Goal: Navigation & Orientation: Find specific page/section

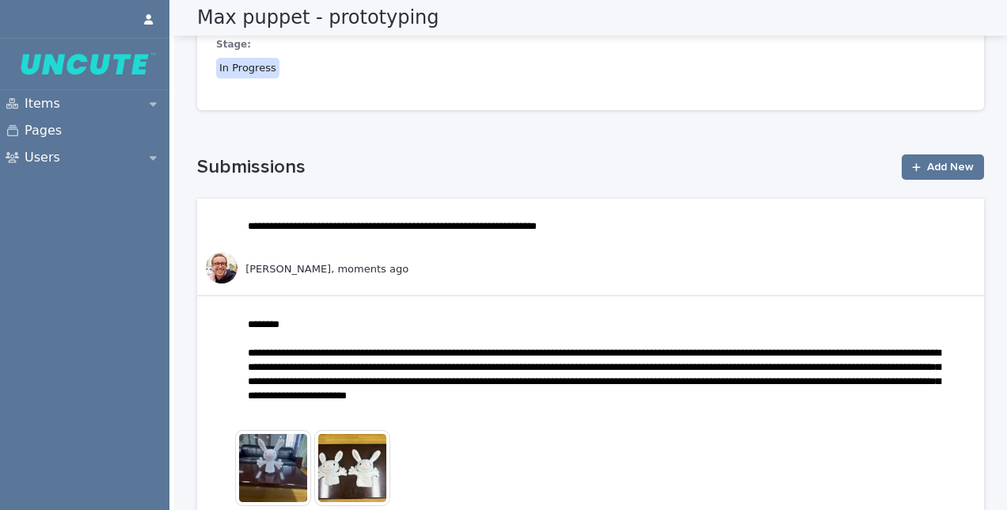
scroll to position [207, 0]
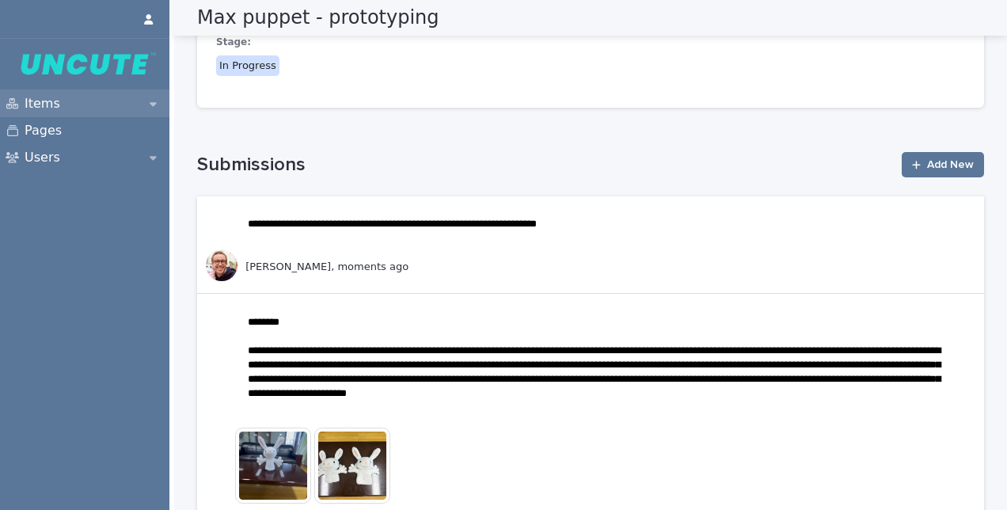
click at [31, 107] on p "Items" at bounding box center [45, 104] width 55 height 14
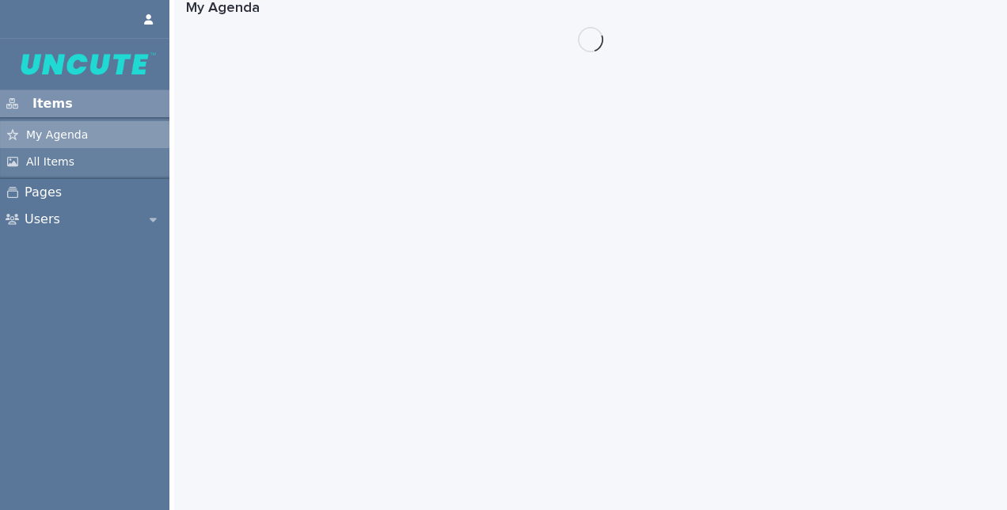
click at [51, 135] on p "My Agenda" at bounding box center [59, 135] width 82 height 14
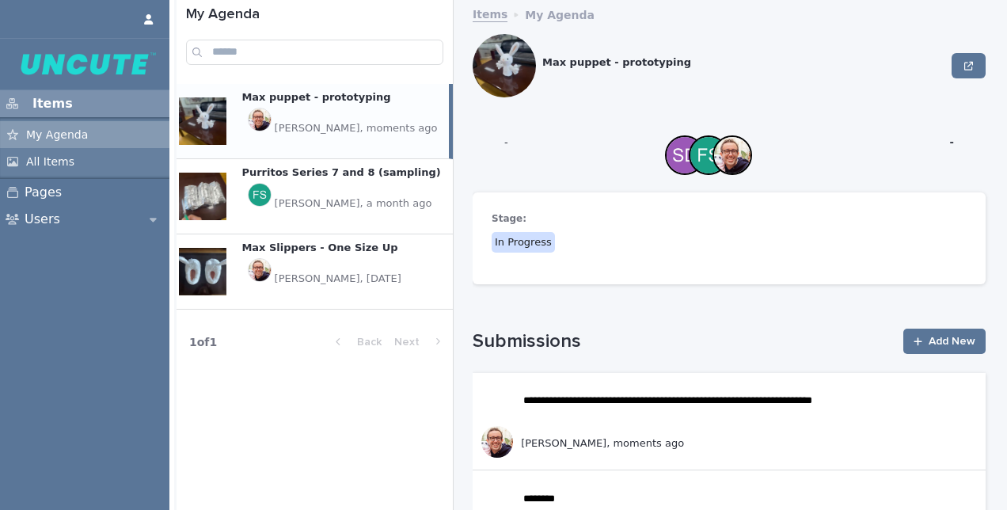
click at [336, 272] on p "[PERSON_NAME], [DATE]" at bounding box center [338, 279] width 127 height 14
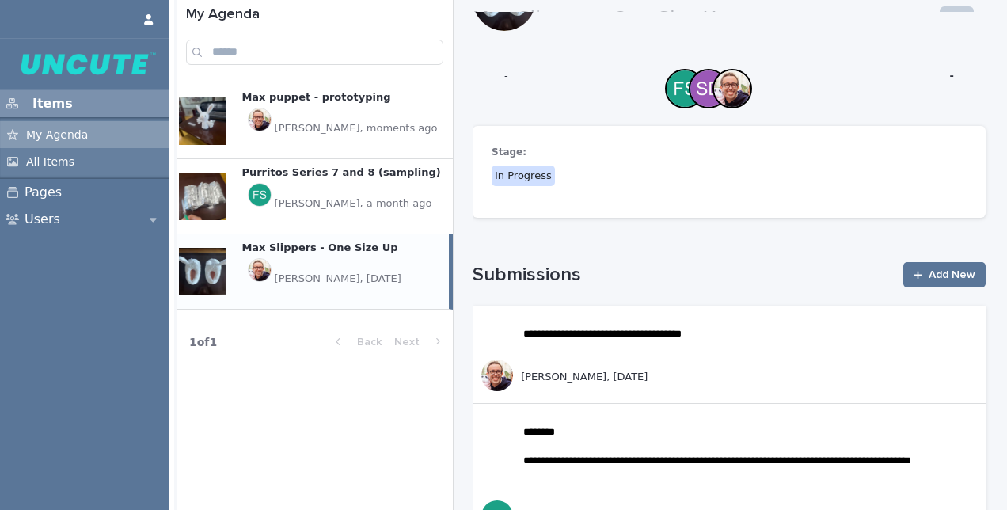
scroll to position [62, 0]
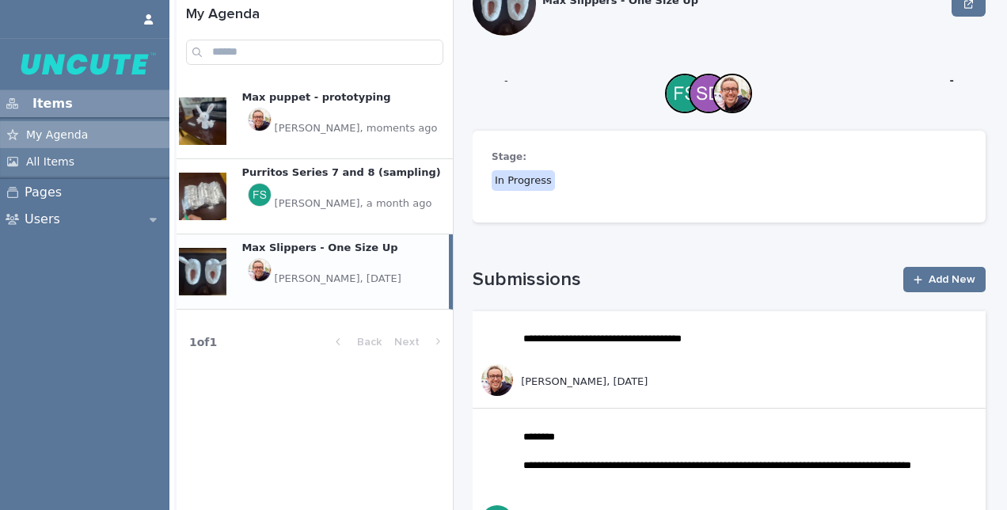
click at [316, 101] on p "Max puppet - prototyping" at bounding box center [318, 95] width 152 height 17
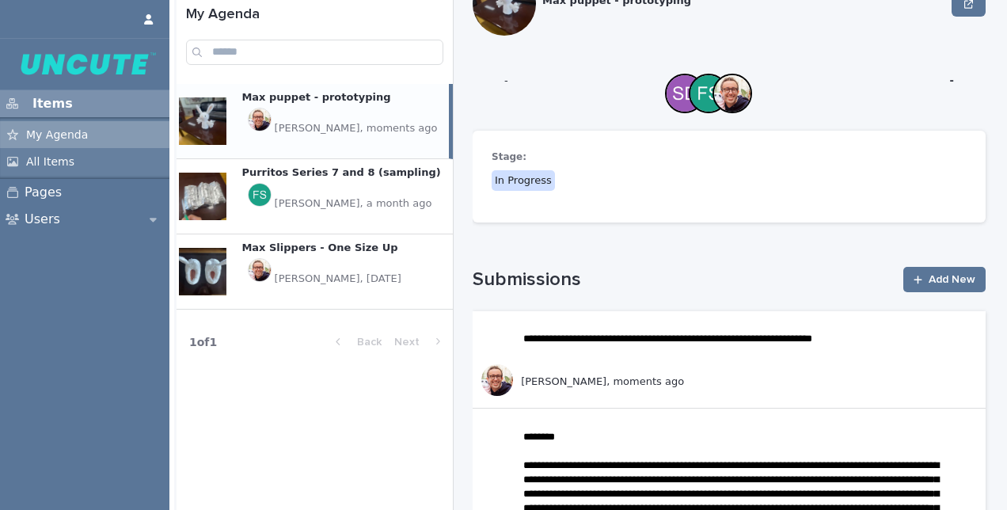
click at [309, 174] on p "Purritos Series 7 and 8 (sampling)" at bounding box center [343, 170] width 202 height 17
click at [203, 194] on div at bounding box center [203, 197] width 48 height 48
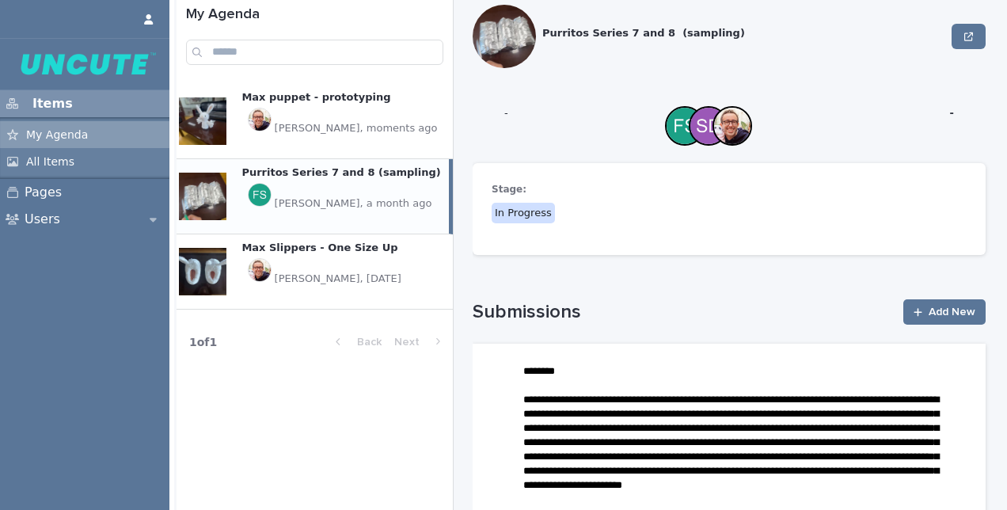
scroll to position [62, 0]
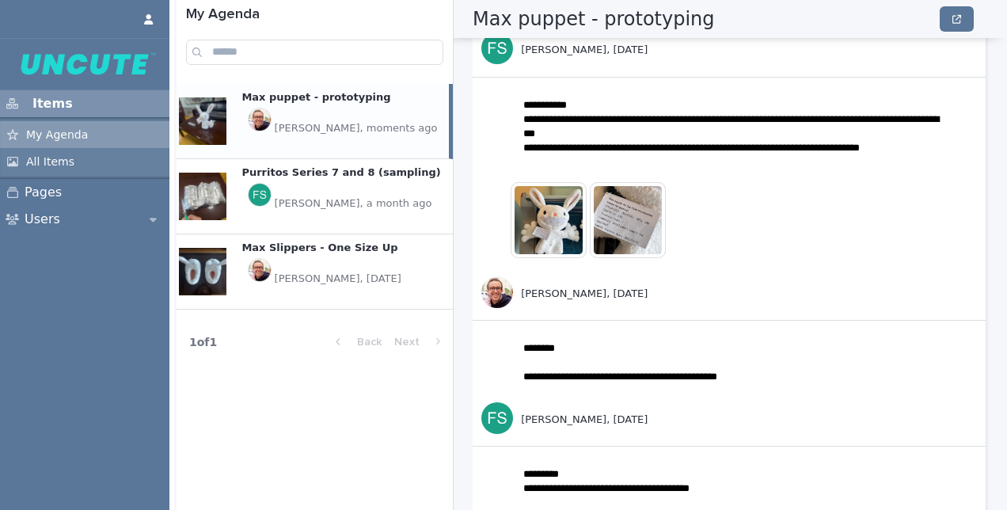
scroll to position [1005, 0]
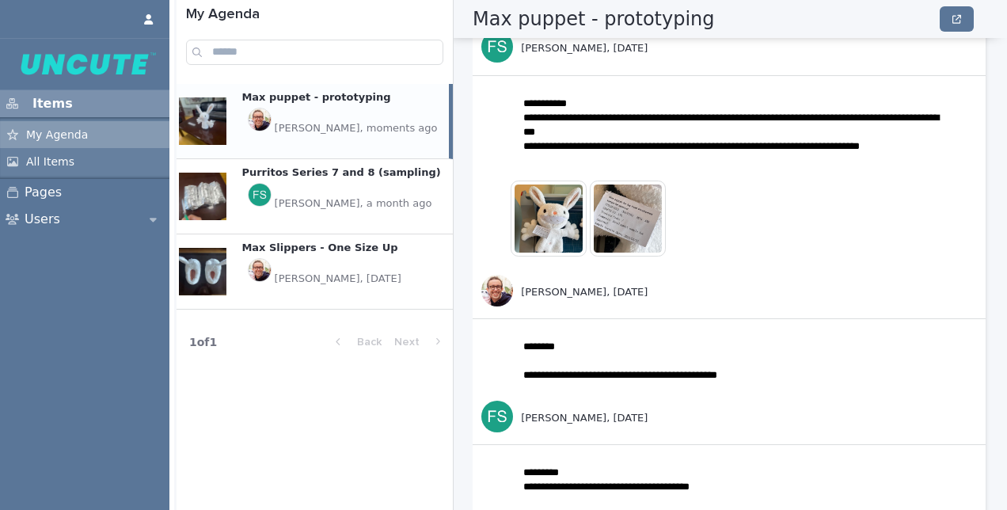
click at [630, 200] on img at bounding box center [628, 219] width 76 height 76
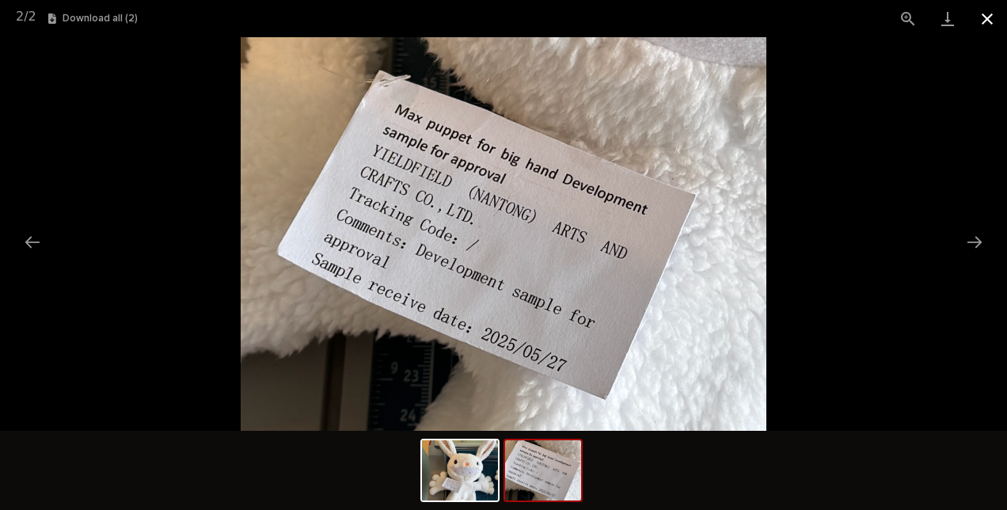
click at [984, 22] on button "Close gallery" at bounding box center [988, 18] width 40 height 37
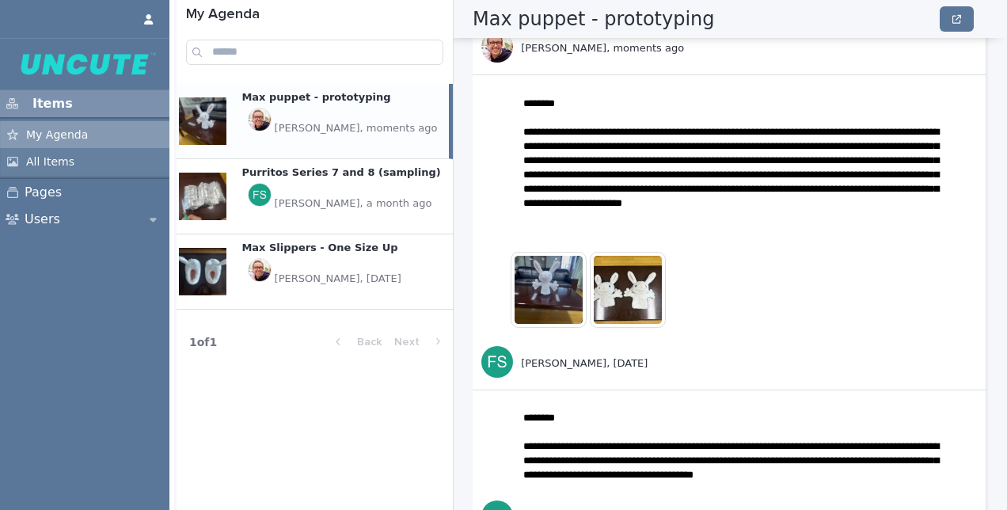
scroll to position [396, 0]
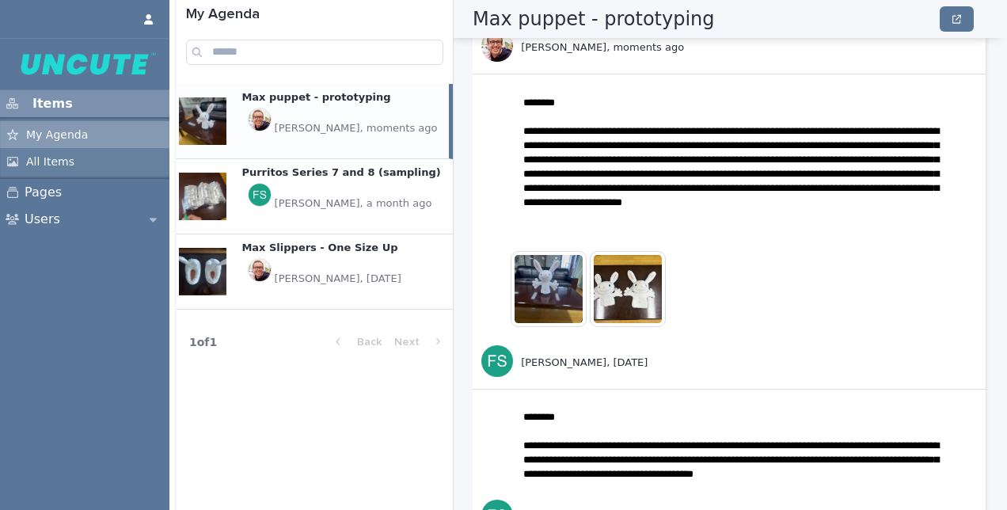
click at [634, 288] on img at bounding box center [628, 289] width 76 height 76
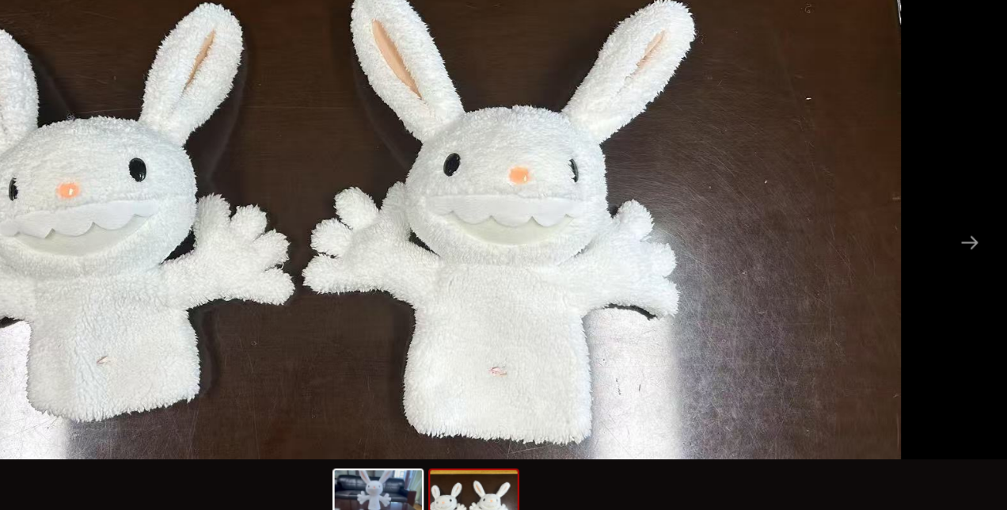
scroll to position [0, 0]
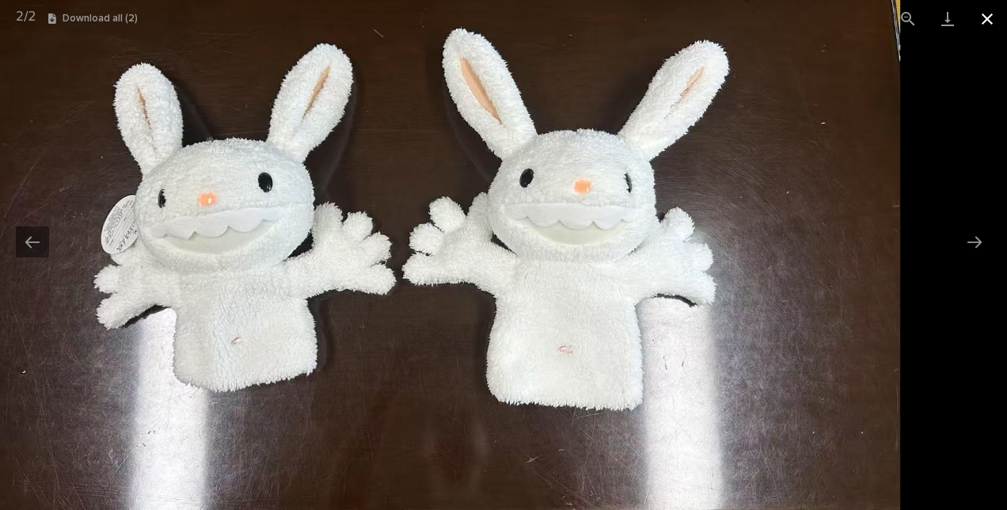
click at [987, 21] on button "Close gallery" at bounding box center [988, 18] width 40 height 37
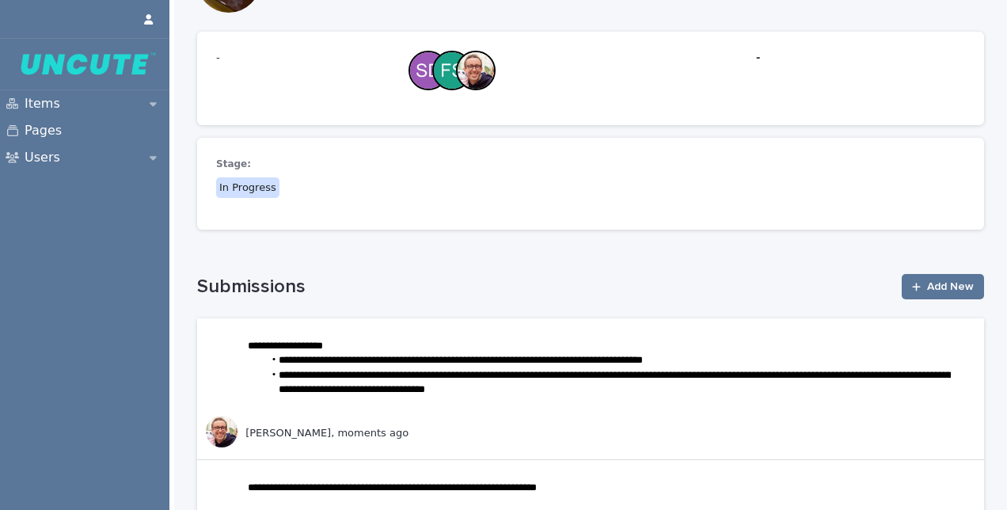
scroll to position [88, 0]
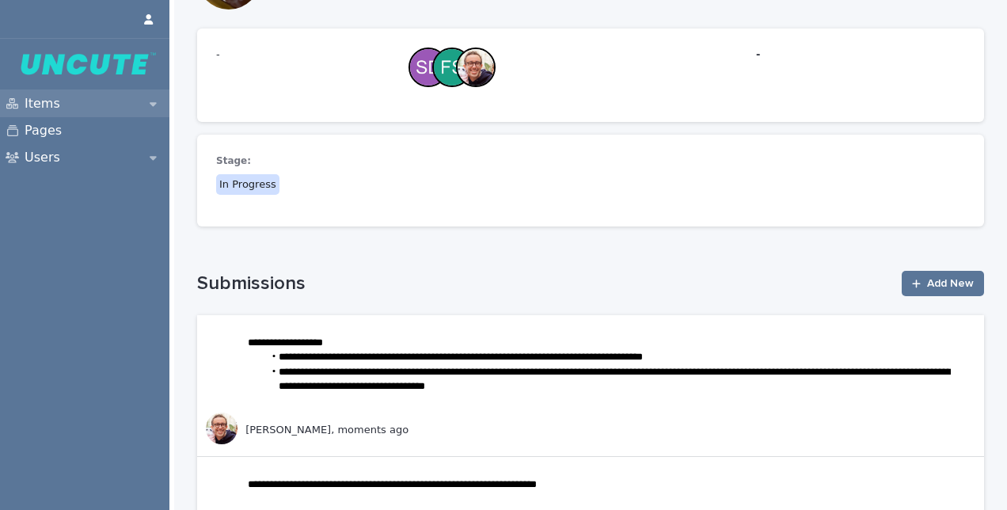
click at [44, 102] on p "Items" at bounding box center [45, 104] width 55 height 14
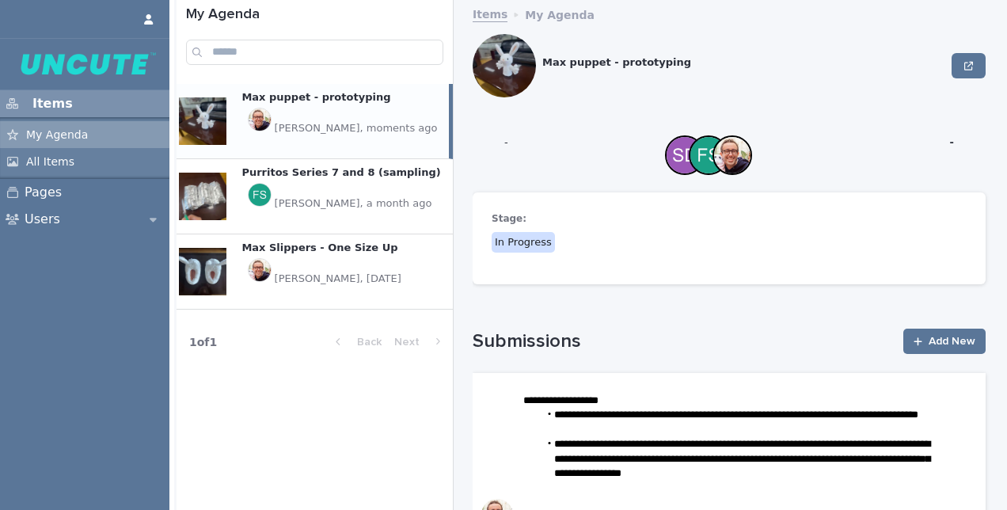
click at [297, 173] on p "Purritos Series 7 and 8 (sampling)" at bounding box center [343, 170] width 202 height 17
click at [268, 177] on p "Purritos Series 7 and 8 (sampling)" at bounding box center [343, 170] width 202 height 17
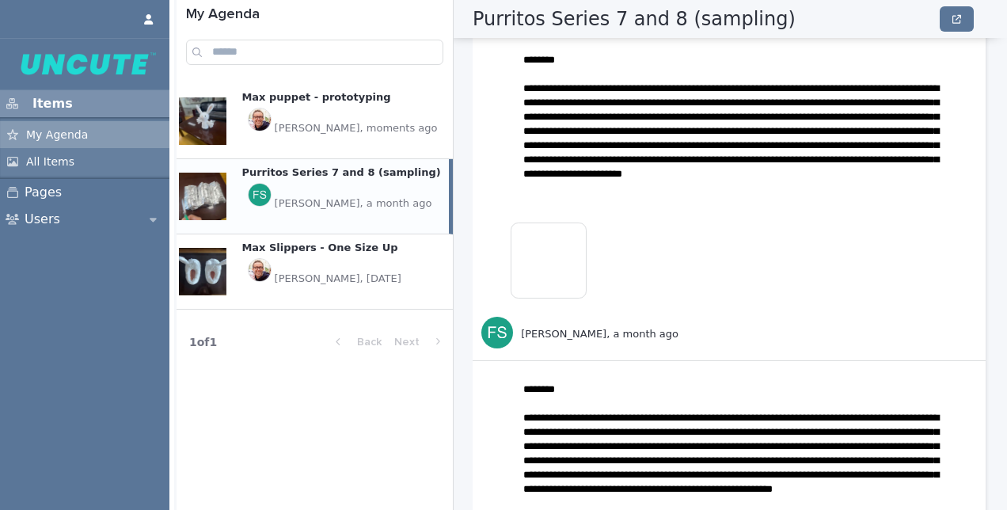
scroll to position [341, 0]
click at [550, 260] on img at bounding box center [549, 261] width 76 height 76
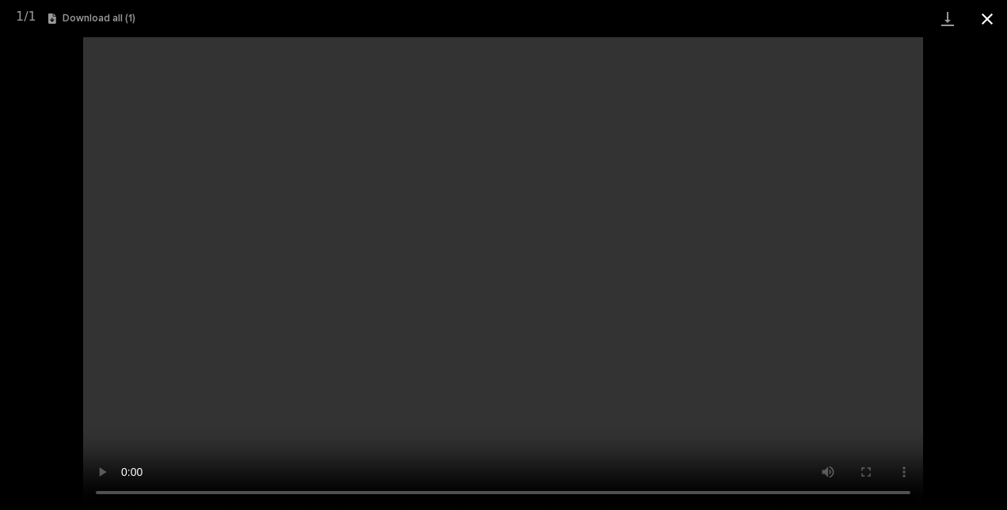
click at [988, 25] on button "Close gallery" at bounding box center [988, 18] width 40 height 37
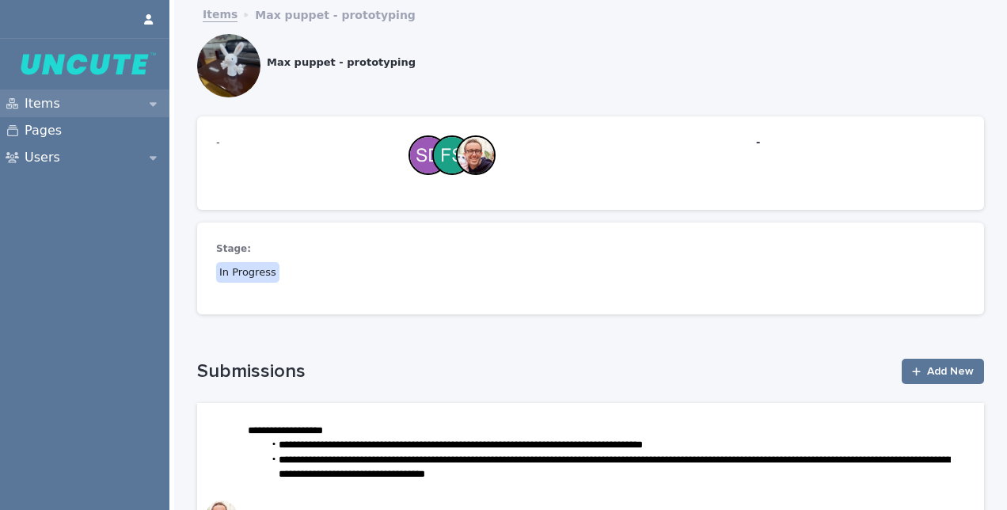
click at [41, 106] on p "Items" at bounding box center [45, 104] width 55 height 14
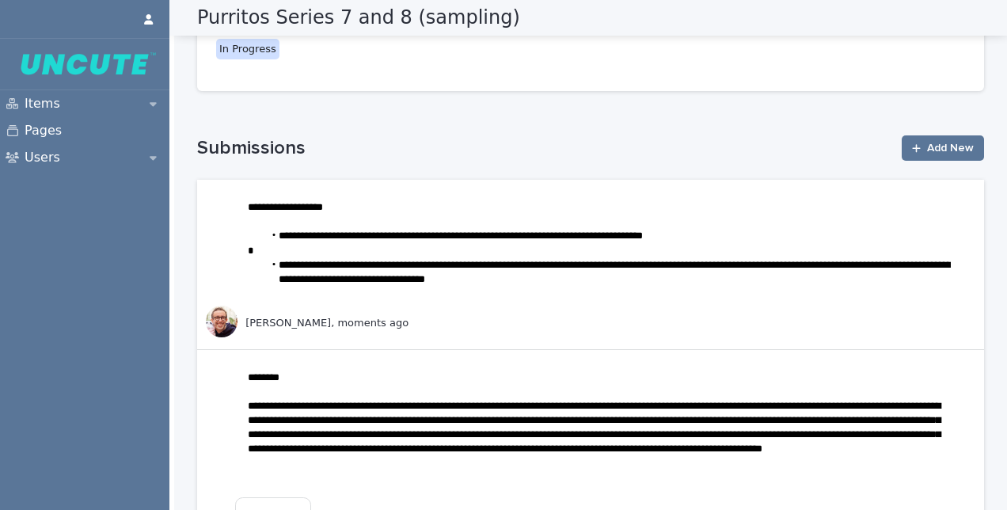
scroll to position [224, 0]
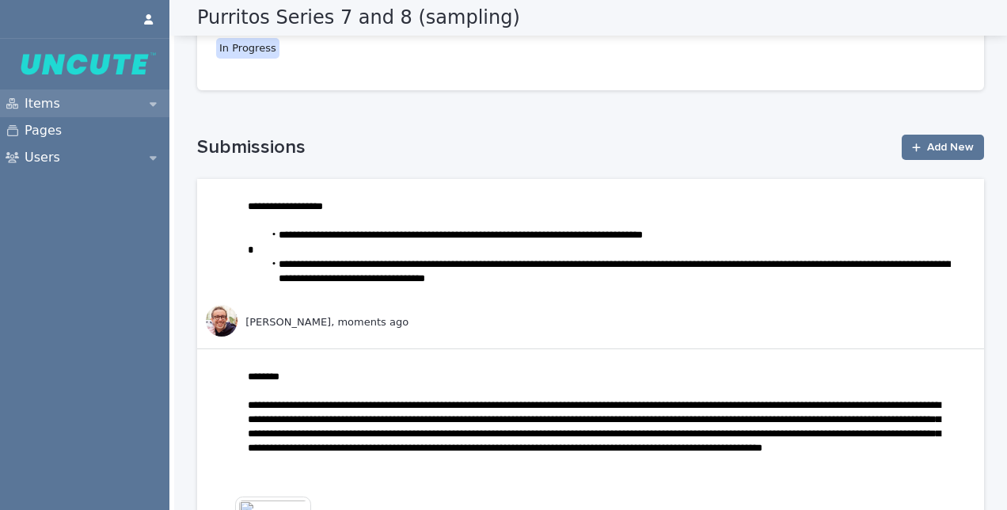
click at [40, 101] on p "Items" at bounding box center [45, 104] width 55 height 14
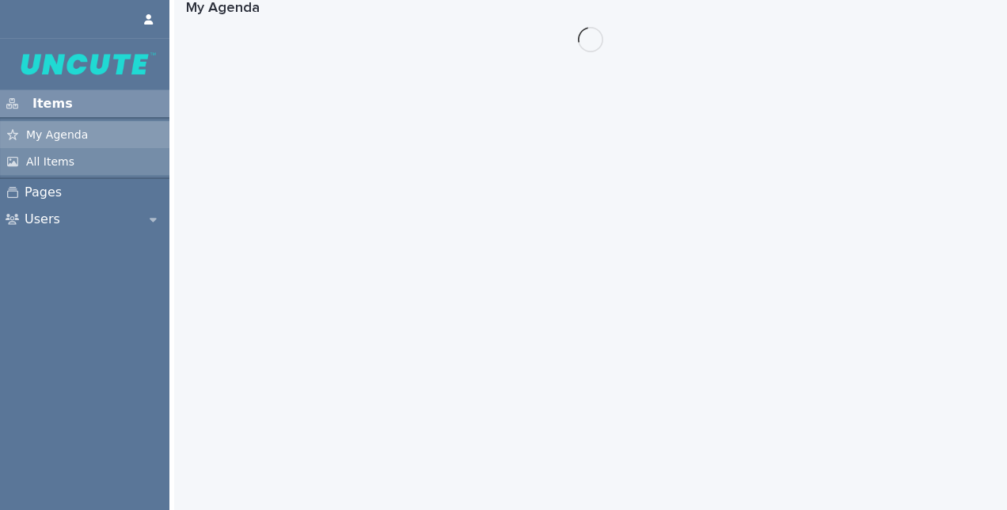
click at [47, 166] on p "All Items" at bounding box center [52, 161] width 69 height 14
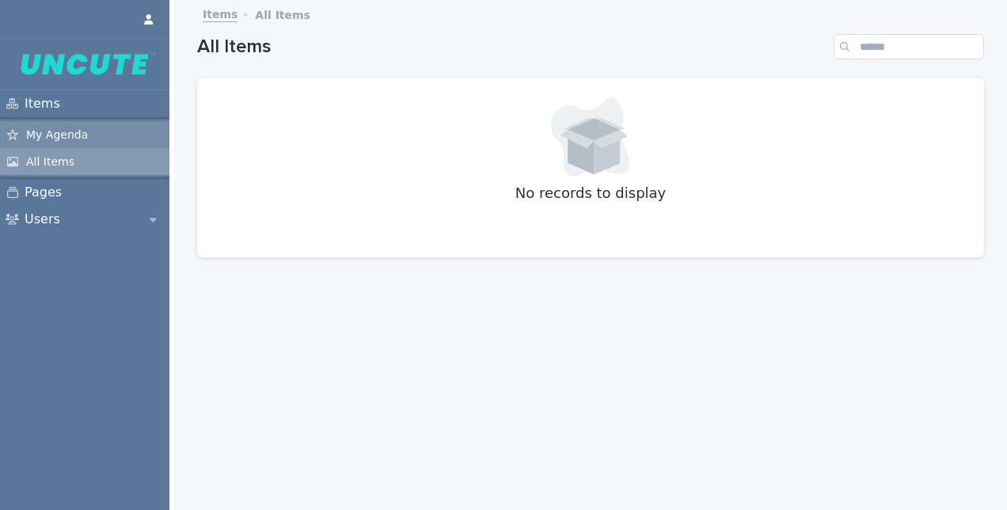
click at [55, 131] on p "My Agenda" at bounding box center [59, 135] width 82 height 14
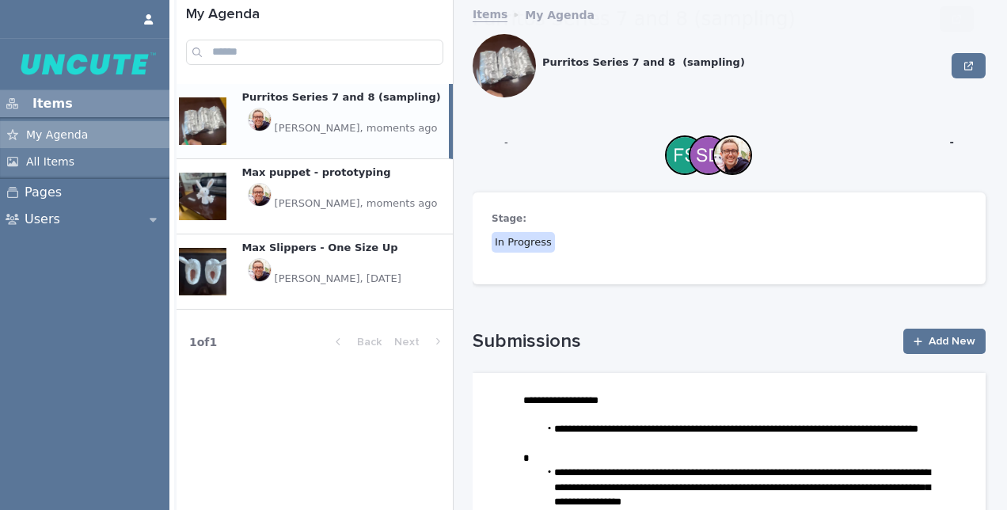
scroll to position [381, 0]
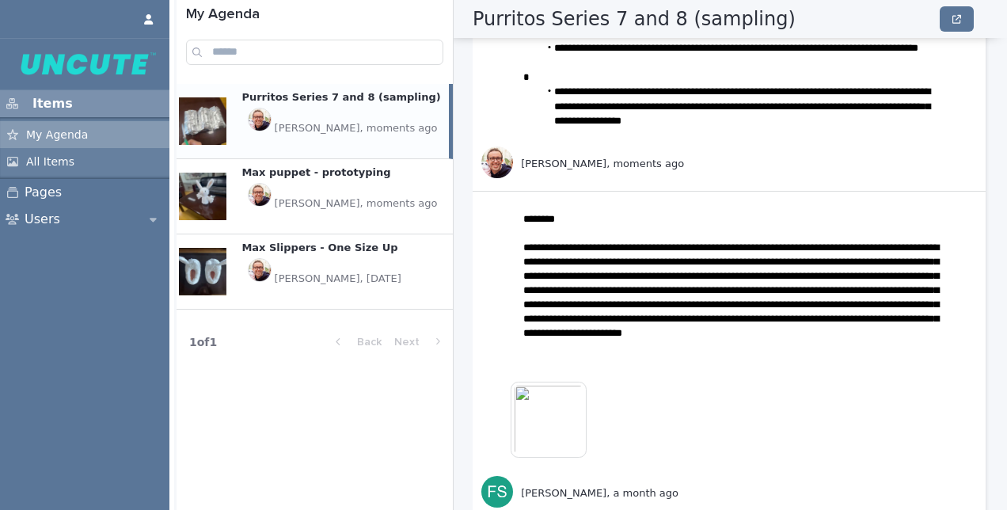
click at [305, 175] on p "Max puppet - prototyping" at bounding box center [318, 170] width 152 height 17
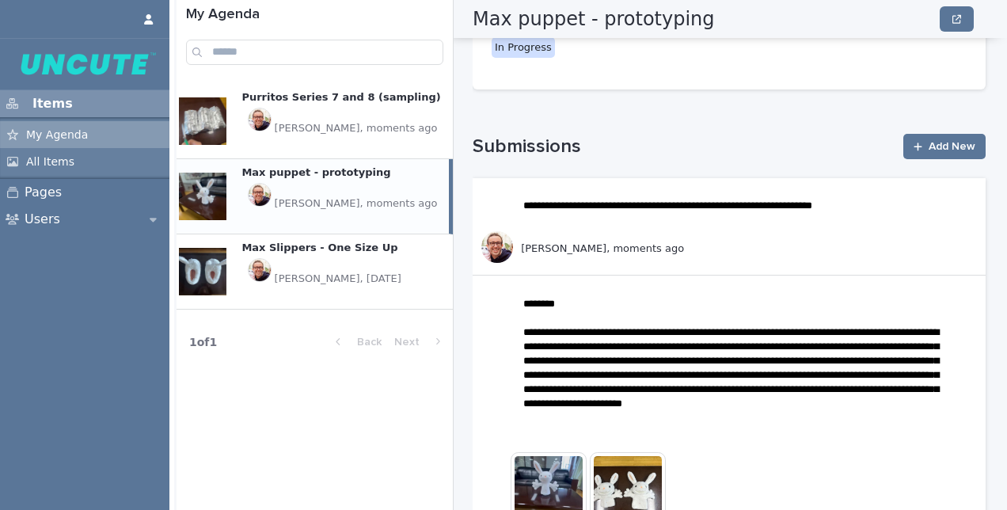
scroll to position [193, 0]
